Goal: Task Accomplishment & Management: Manage account settings

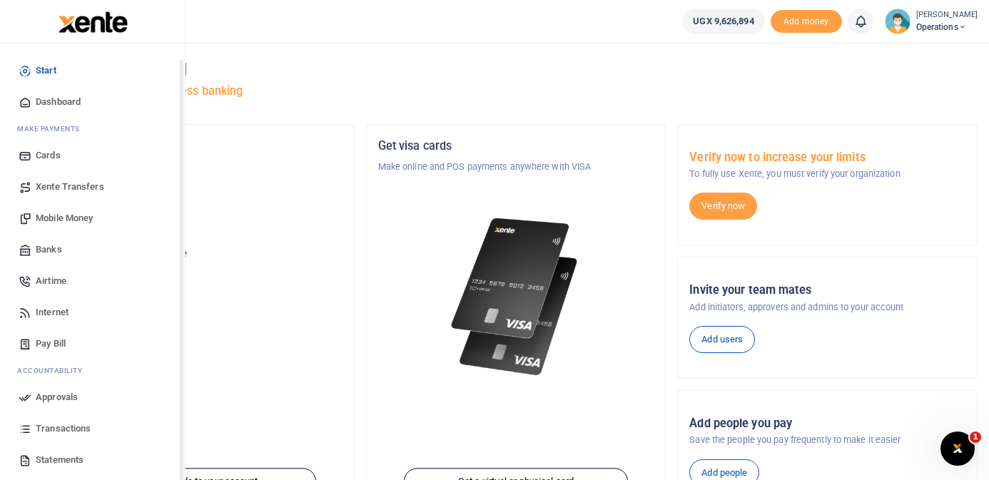
scroll to position [60, 0]
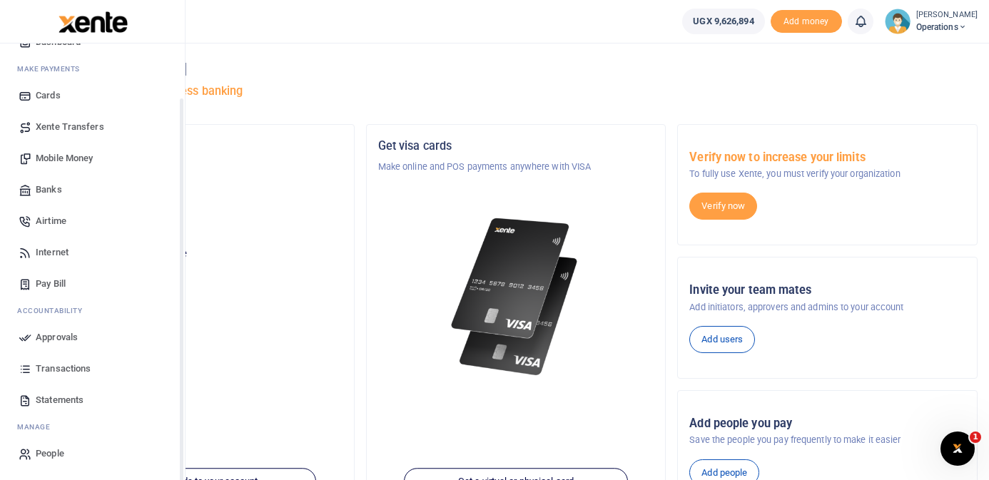
click at [56, 399] on span "Statements" at bounding box center [60, 400] width 48 height 14
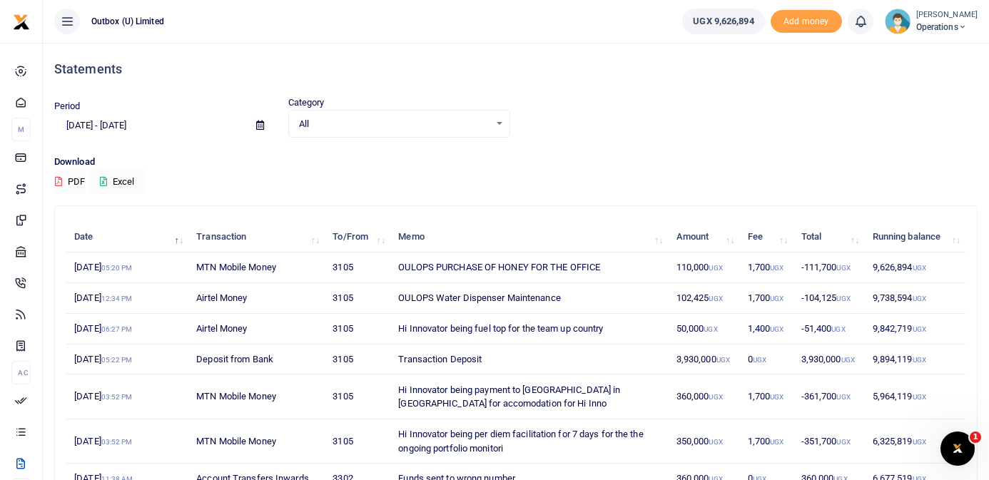
click at [66, 184] on button "PDF" at bounding box center [69, 182] width 31 height 24
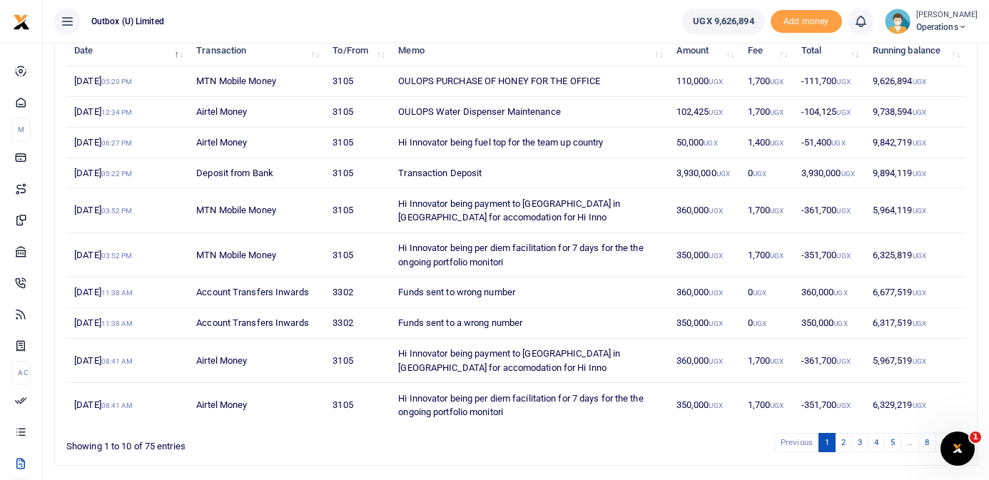
scroll to position [187, 0]
copy tr "3302"
drag, startPoint x: 355, startPoint y: 319, endPoint x: 318, endPoint y: 321, distance: 37.2
click at [318, 321] on tr "[DATE] 11:38 AM Account Transfers Inwards 3302 Funds sent to a wrong number 350…" at bounding box center [515, 323] width 899 height 31
